Goal: Complete application form: Complete application form

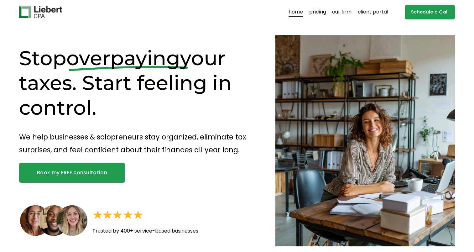
click at [72, 173] on link "Book my FREE consultation" at bounding box center [72, 173] width 106 height 20
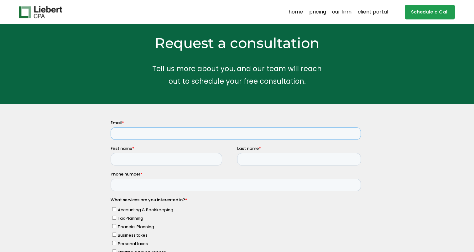
click at [148, 136] on input "Email *" at bounding box center [235, 133] width 250 height 13
type input "katsweeney1@yahoo.com"
click at [142, 156] on input "First name *" at bounding box center [165, 159] width 111 height 13
type input "Kathryn"
click at [267, 157] on input "Last name *" at bounding box center [299, 159] width 124 height 13
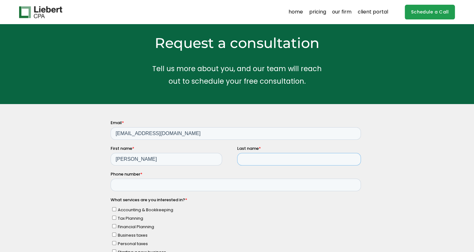
type input "Sweeney"
click at [163, 187] on input "Phone number *" at bounding box center [235, 184] width 250 height 13
type input "19173060918"
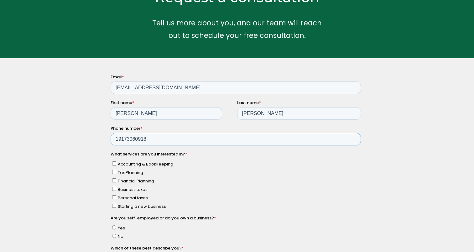
scroll to position [48, 0]
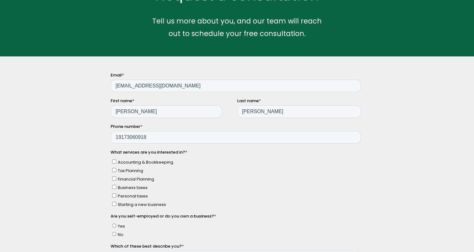
click at [114, 195] on input "Personal taxes" at bounding box center [114, 195] width 4 height 4
checkbox input "true"
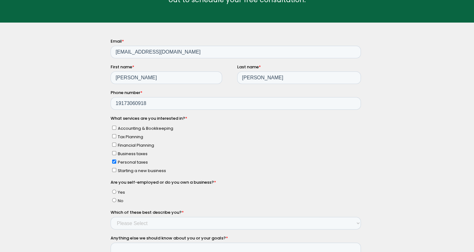
click at [114, 199] on input "No" at bounding box center [114, 200] width 4 height 4
radio input "true"
click at [141, 221] on select "Please Select Income < $100k Income between $100k-$250k Income between $250k-$5…" at bounding box center [235, 223] width 250 height 13
select select "Income $1M+"
click at [110, 217] on select "Please Select Income < $100k Income between $100k-$250k Income between $250k-$5…" at bounding box center [235, 223] width 250 height 13
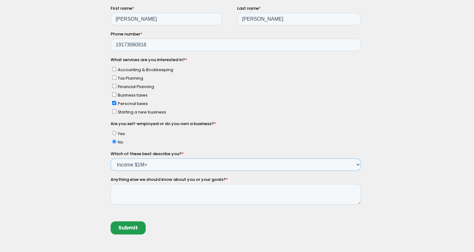
scroll to position [140, 0]
click at [142, 196] on textarea "Anything else we should know about you or your goals? *" at bounding box center [235, 194] width 250 height 21
type textarea "I was using turbo tax, but they do no support some forms I need to fill out."
click at [130, 230] on input "Submit" at bounding box center [127, 227] width 35 height 13
